Goal: Transaction & Acquisition: Purchase product/service

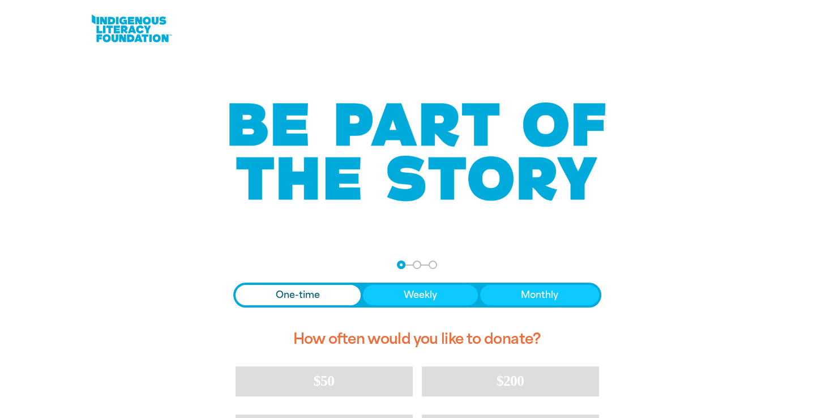
click at [297, 294] on span "One-time" at bounding box center [298, 295] width 44 height 14
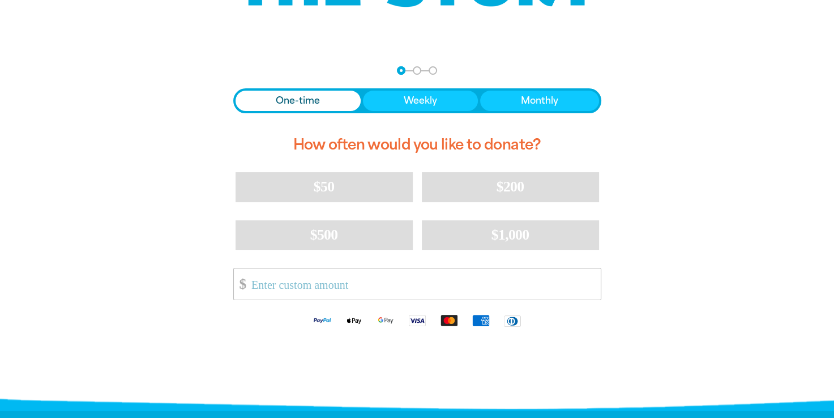
scroll to position [195, 0]
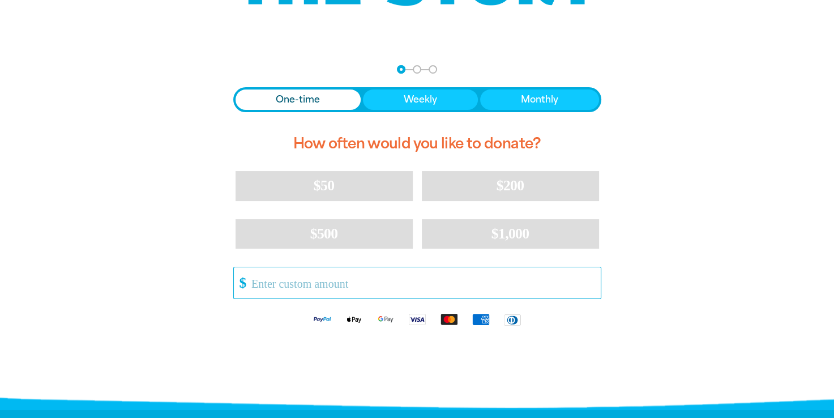
click at [251, 281] on input "Other Amount" at bounding box center [421, 282] width 357 height 31
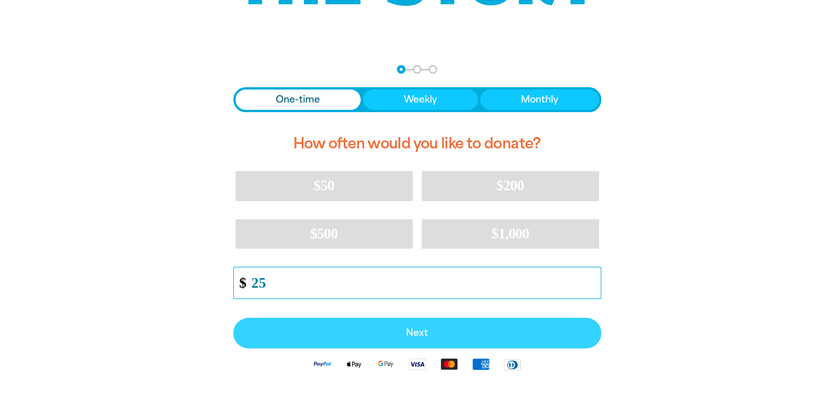
type input "25"
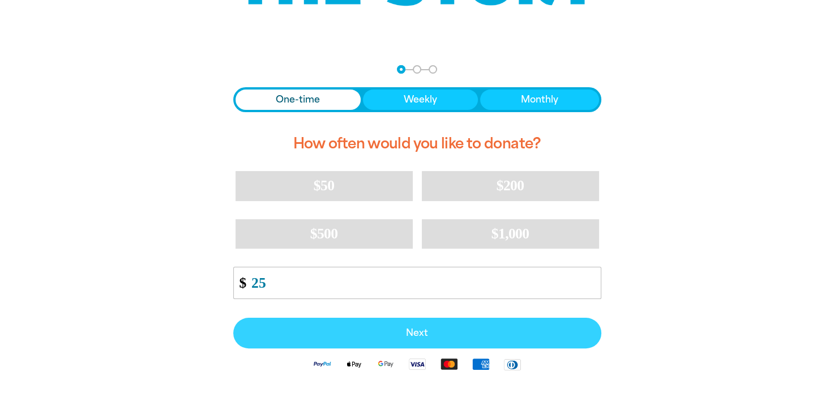
click at [418, 329] on span "Next" at bounding box center [417, 332] width 343 height 9
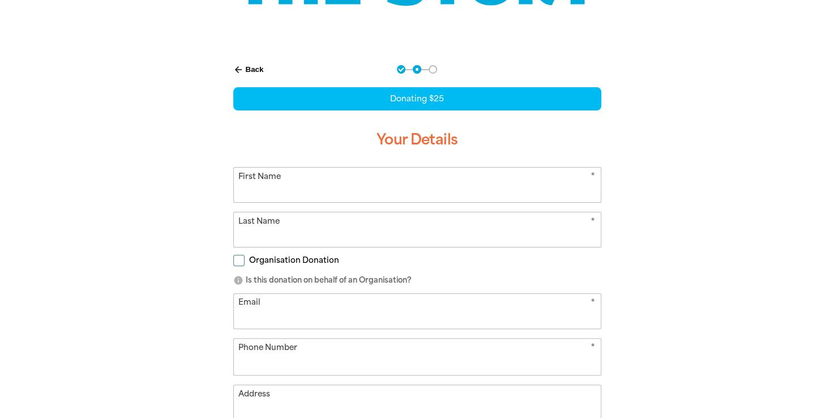
select select "AU"
click at [290, 185] on input "First Name" at bounding box center [417, 185] width 367 height 35
type input "[PERSON_NAME]"
type input "[EMAIL_ADDRESS][DOMAIN_NAME]"
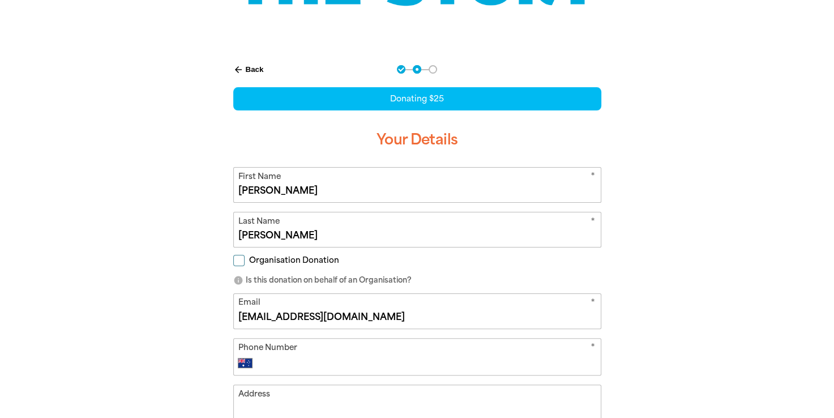
type input "[EMAIL_ADDRESS][DOMAIN_NAME]"
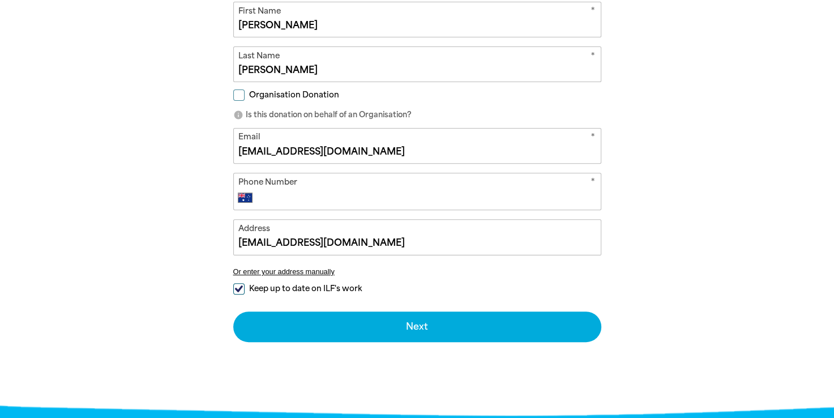
scroll to position [362, 0]
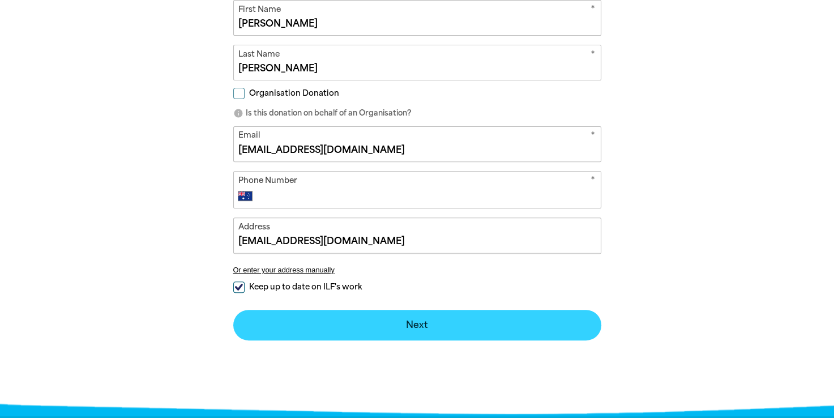
click at [413, 326] on button "Next chevron_right" at bounding box center [417, 325] width 368 height 31
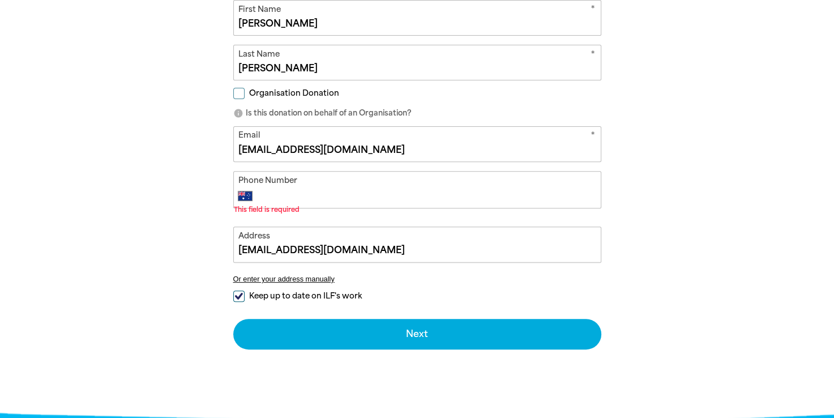
click at [270, 194] on input "Phone Number" at bounding box center [428, 196] width 335 height 14
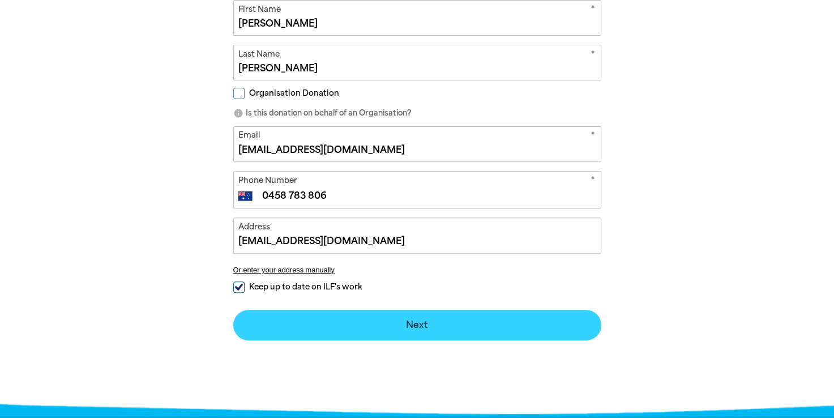
type input "0458 783 806"
click at [417, 324] on button "Next chevron_right" at bounding box center [417, 325] width 368 height 31
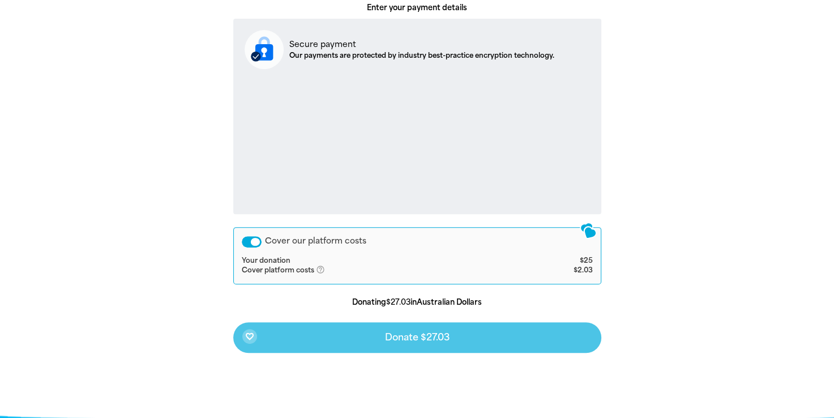
scroll to position [424, 0]
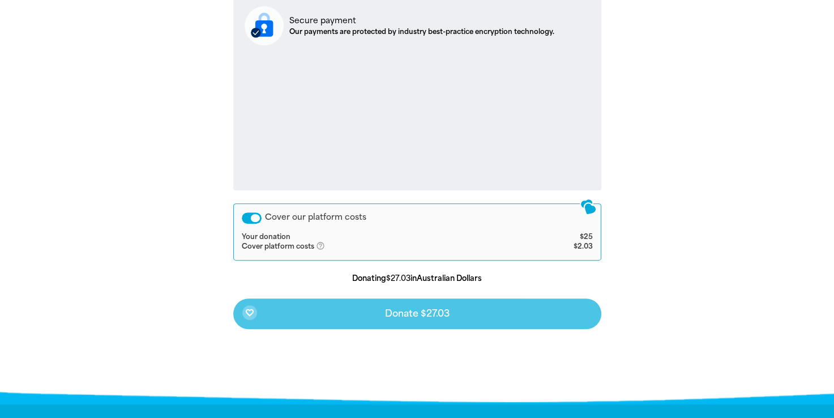
click at [422, 313] on div "favorite_border Donate $27.03" at bounding box center [417, 313] width 368 height 31
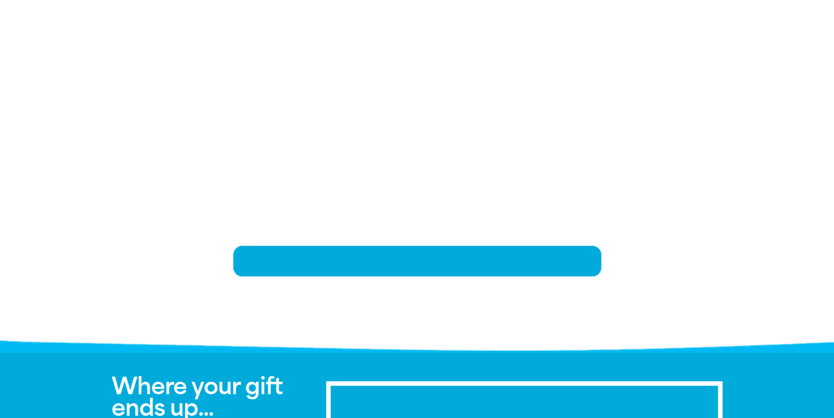
scroll to position [234, 0]
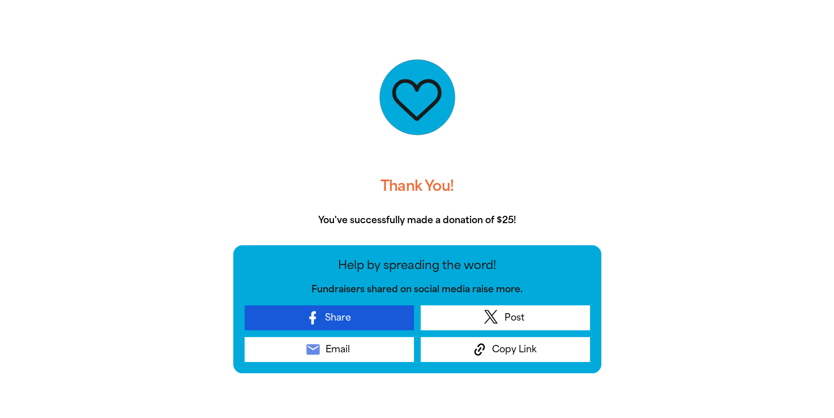
click at [339, 321] on span "Share" at bounding box center [338, 318] width 26 height 14
